Goal: Navigation & Orientation: Find specific page/section

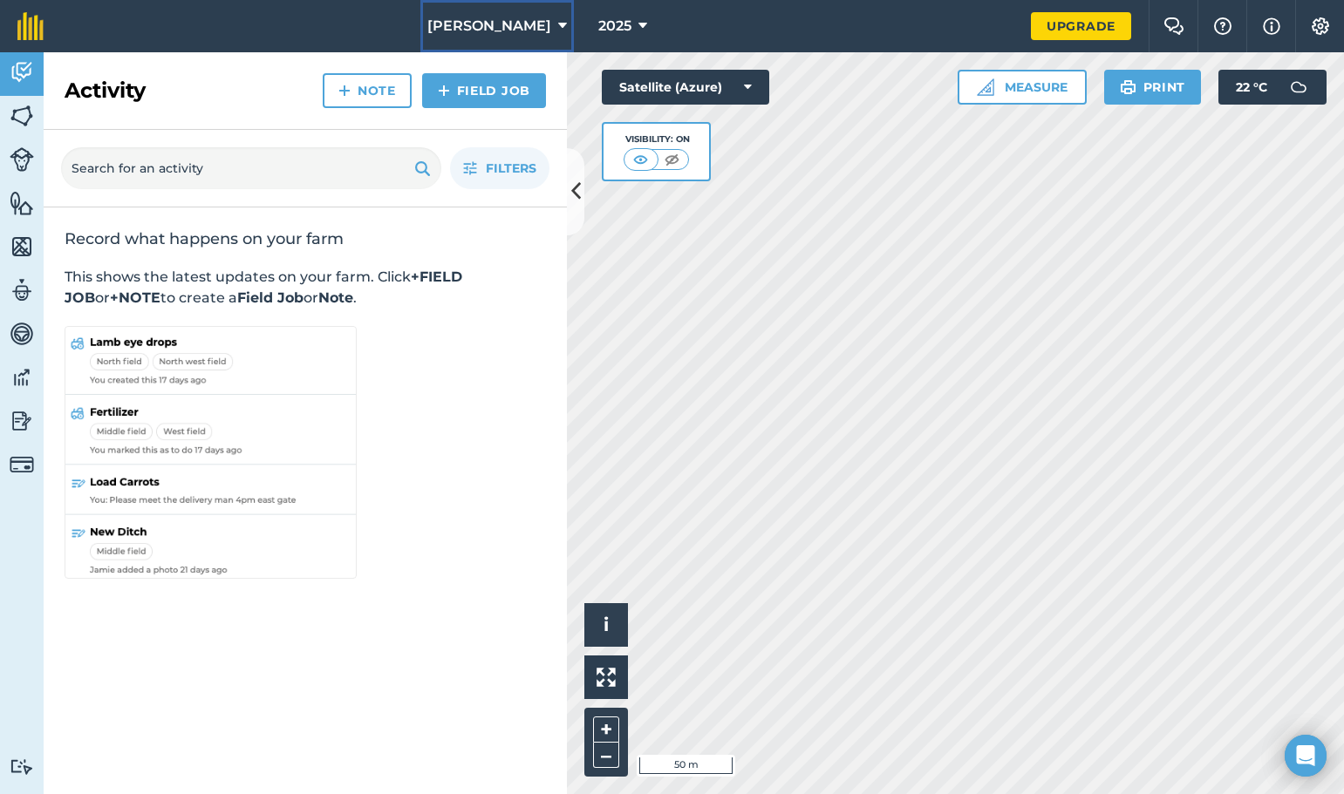
click at [541, 28] on span "[PERSON_NAME]" at bounding box center [489, 26] width 124 height 21
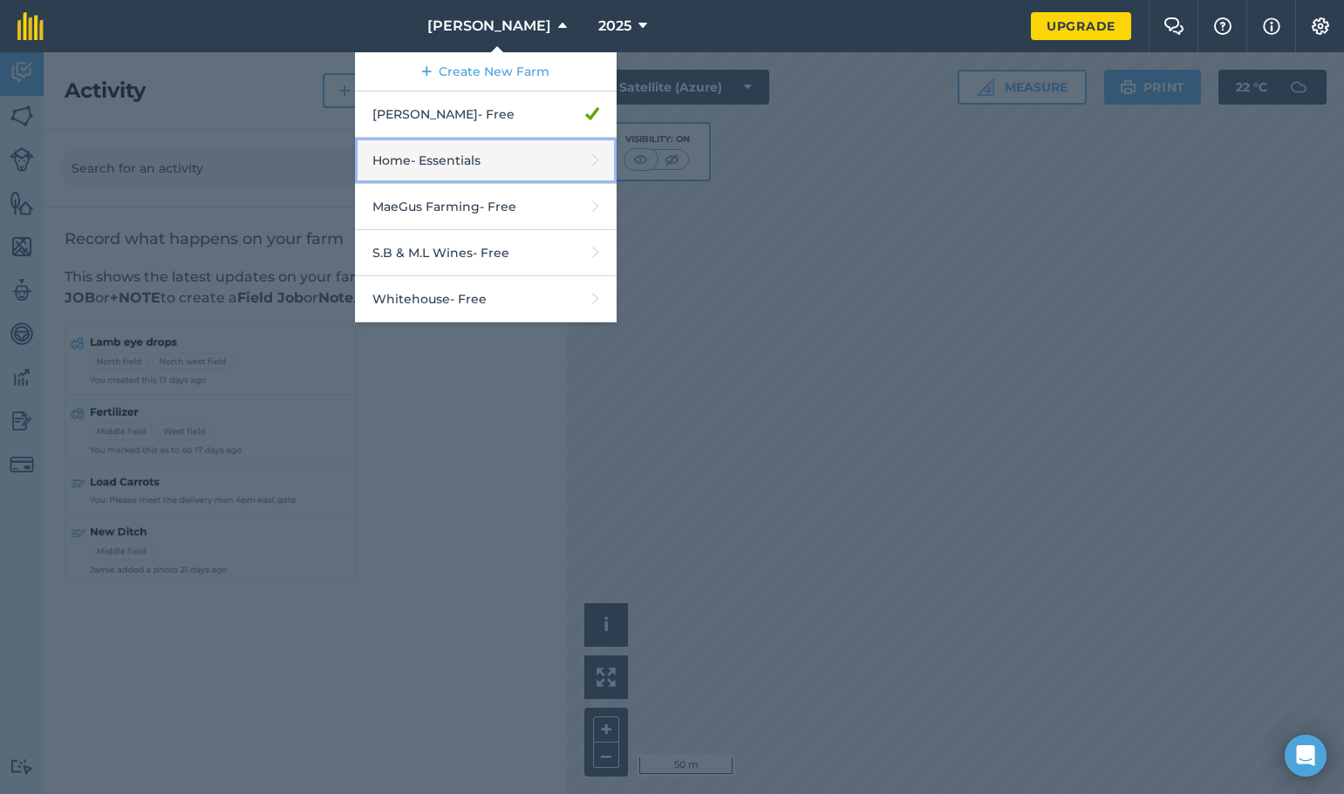
click at [538, 155] on link "Home - Essentials" at bounding box center [486, 161] width 262 height 46
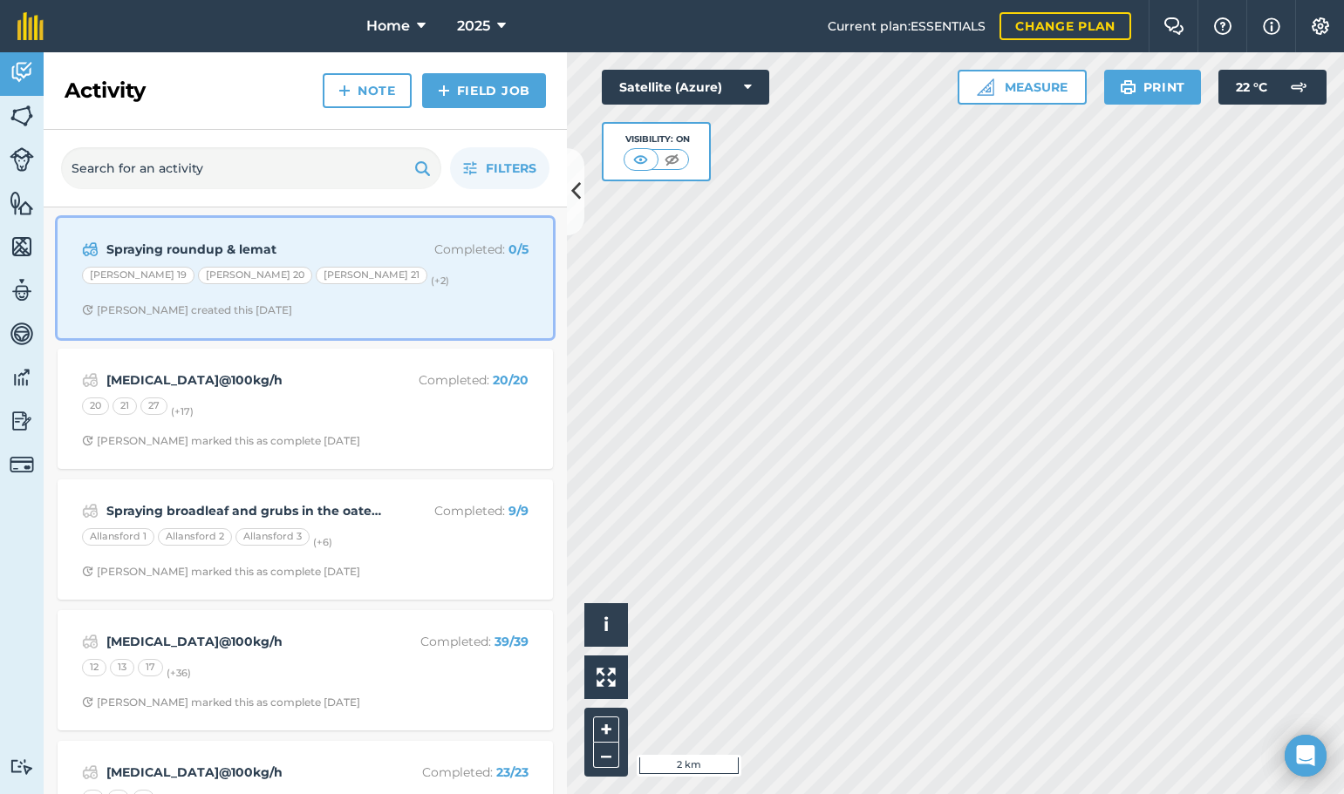
click at [453, 280] on div "[PERSON_NAME] 19 [PERSON_NAME] 20 [PERSON_NAME] 21 (+ 2 )" at bounding box center [305, 278] width 446 height 23
